Goal: Find specific page/section: Find specific page/section

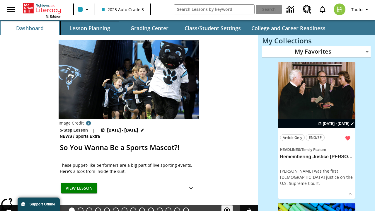
click at [90, 28] on button "Lesson Planning" at bounding box center [89, 28] width 59 height 14
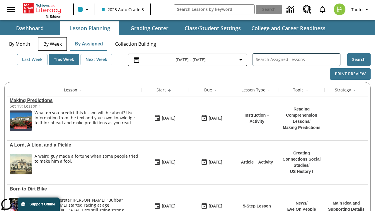
click at [52, 44] on button "By Week" at bounding box center [52, 44] width 29 height 14
